Goal: Task Accomplishment & Management: Use online tool/utility

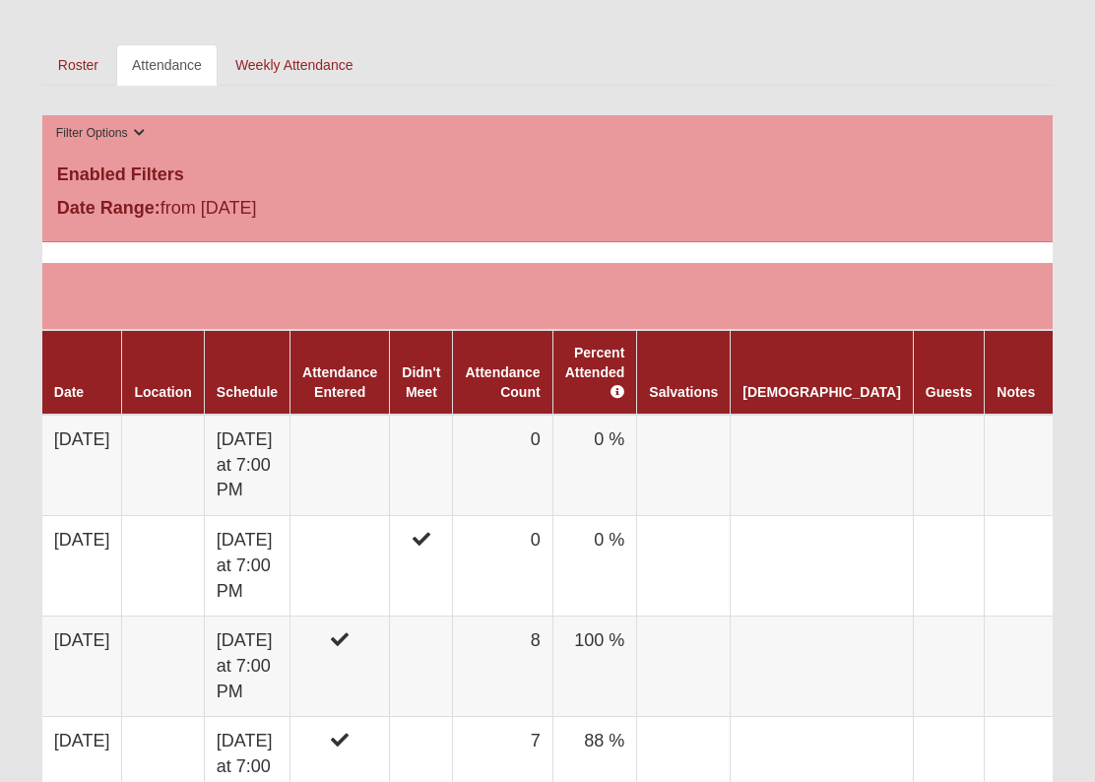
scroll to position [888, 0]
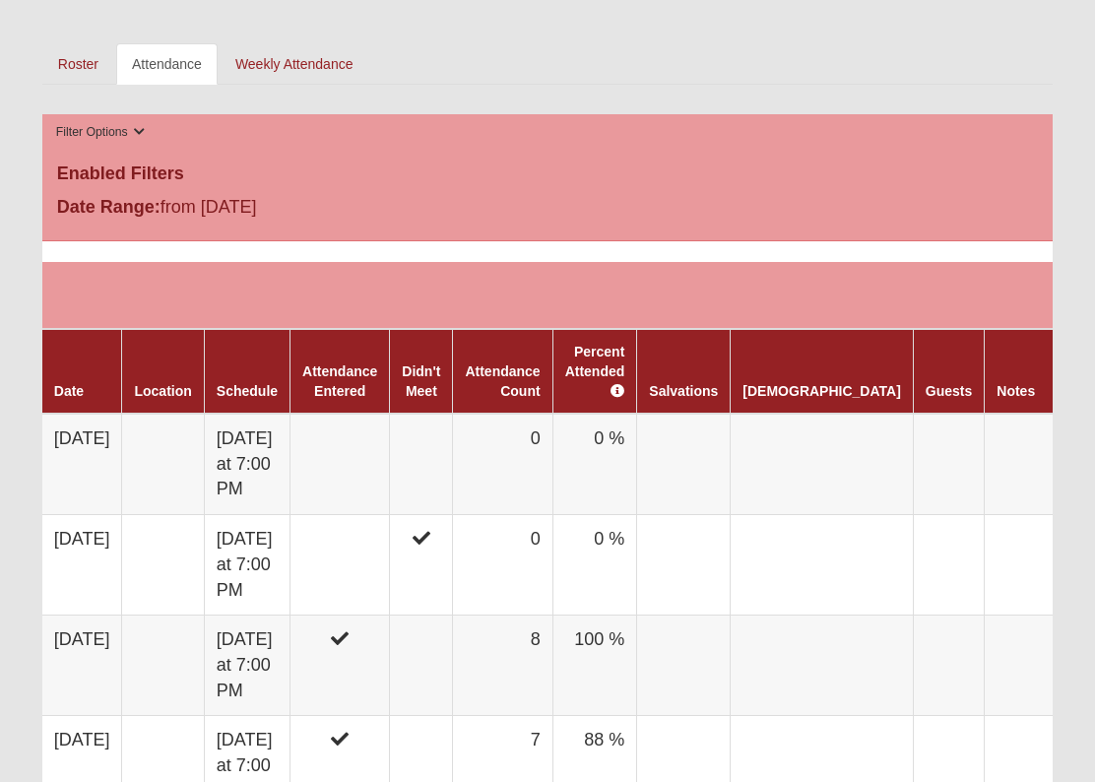
click at [273, 456] on td "[DATE] at 7:00 PM" at bounding box center [247, 464] width 86 height 101
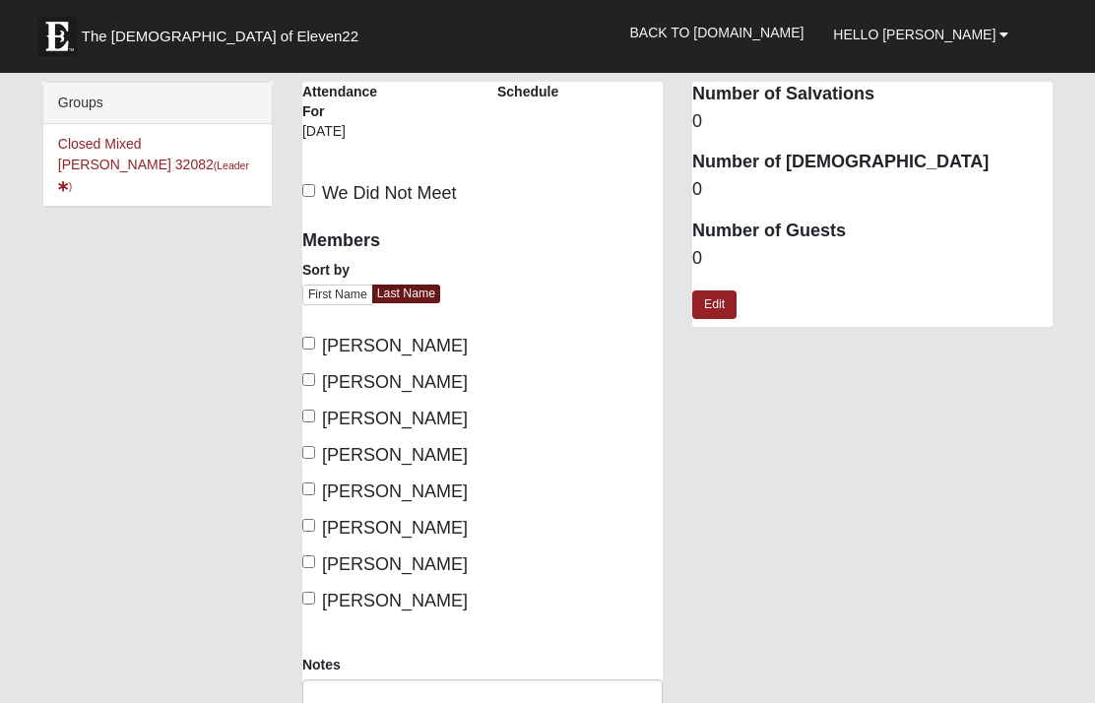
click at [314, 345] on input "Farmer, Diane" at bounding box center [308, 343] width 13 height 13
checkbox input "true"
click at [308, 382] on input "Farmer, Keith" at bounding box center [308, 379] width 13 height 13
checkbox input "true"
click at [314, 421] on input "Geery, Deb" at bounding box center [308, 416] width 13 height 13
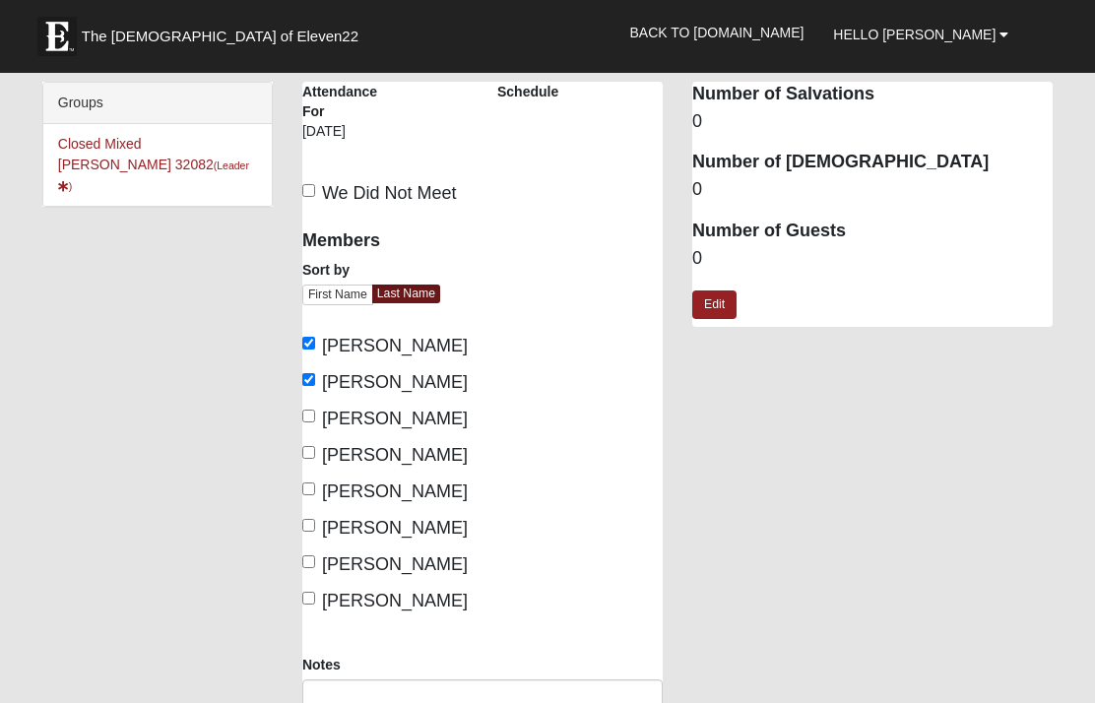
checkbox input "true"
click at [315, 450] on input "Geery, Paul" at bounding box center [308, 452] width 13 height 13
checkbox input "true"
click at [315, 488] on input "Kirkman, Bill" at bounding box center [308, 488] width 13 height 13
checkbox input "true"
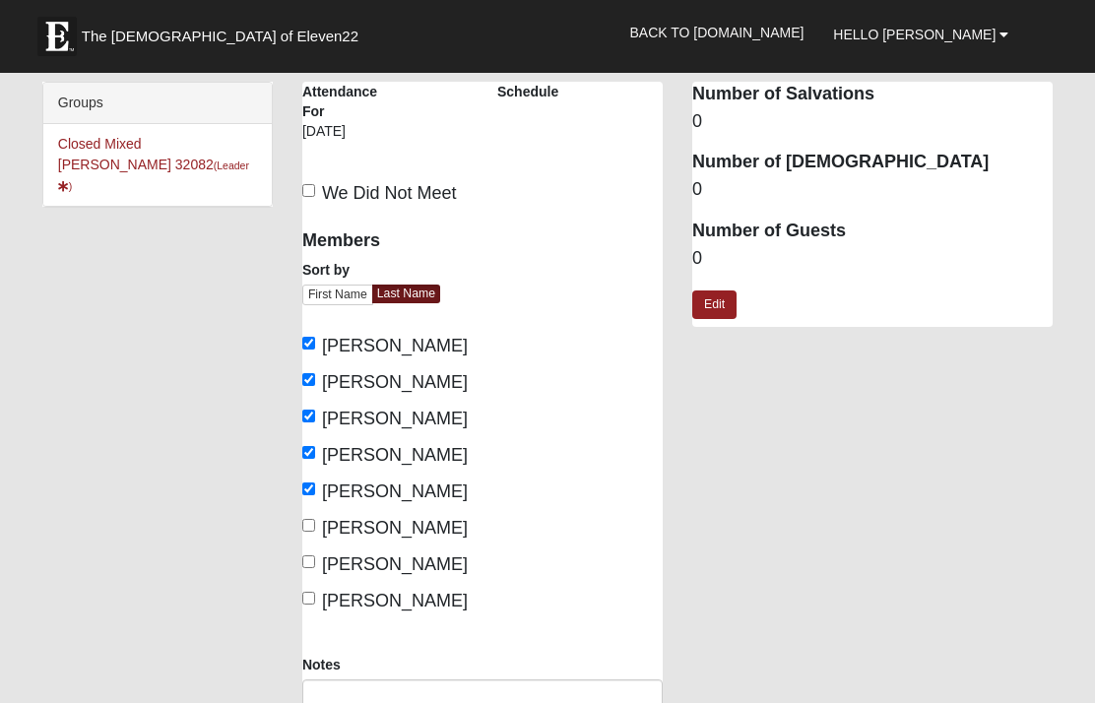
click at [315, 526] on input "Kirkman, Heidi" at bounding box center [308, 525] width 13 height 13
checkbox input "true"
click at [326, 562] on span "Schuldt, Eric" at bounding box center [395, 564] width 146 height 20
click at [315, 562] on input "Schuldt, Eric" at bounding box center [308, 561] width 13 height 13
checkbox input "true"
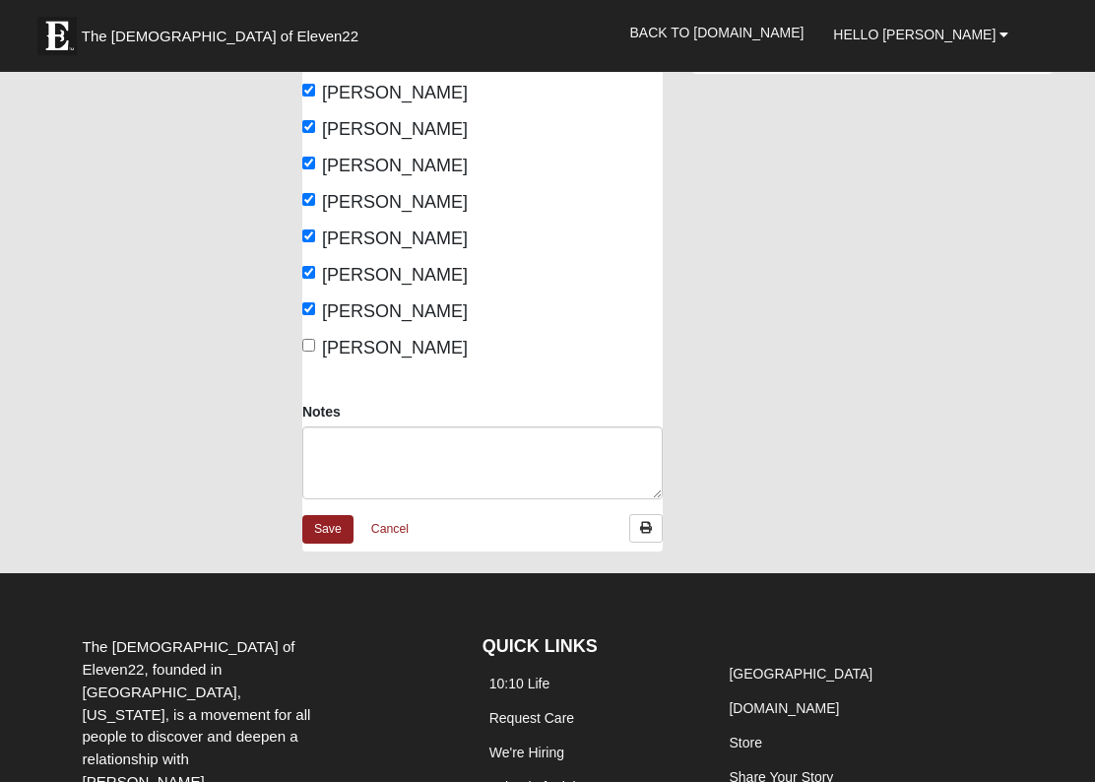
scroll to position [254, 0]
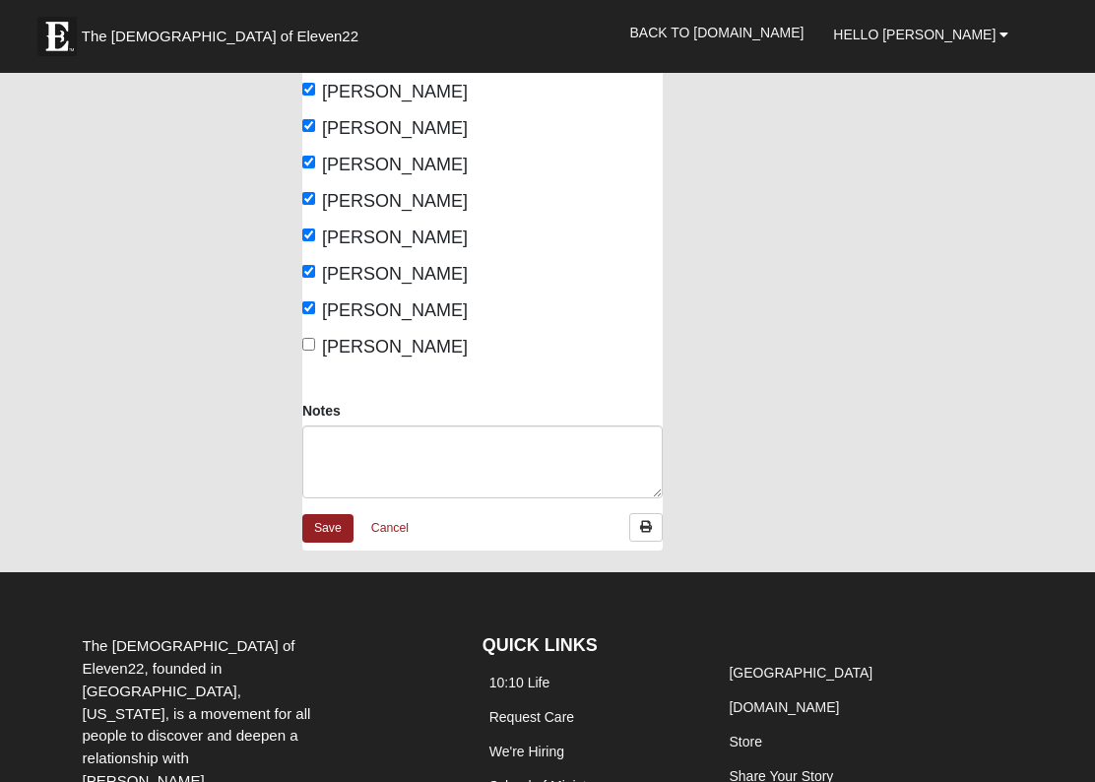
click at [335, 531] on link "Save" at bounding box center [327, 528] width 51 height 29
